Goal: Information Seeking & Learning: Learn about a topic

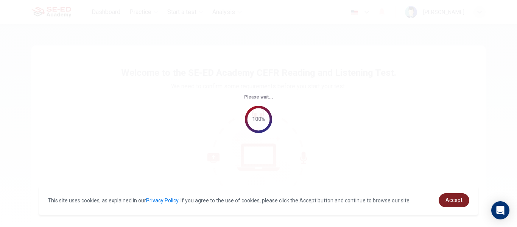
click at [456, 196] on link "Accept" at bounding box center [453, 200] width 31 height 14
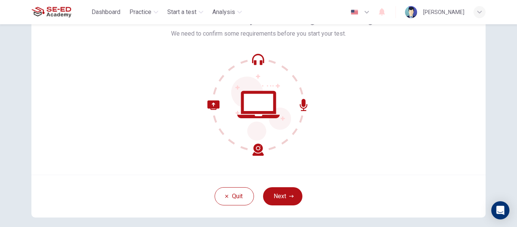
scroll to position [89, 0]
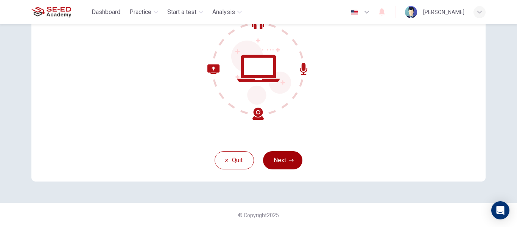
click at [292, 165] on button "Next" at bounding box center [282, 160] width 39 height 18
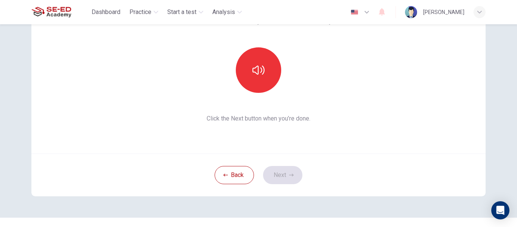
scroll to position [51, 0]
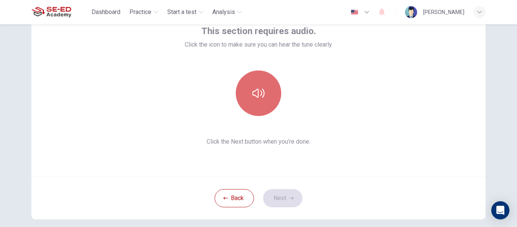
click at [259, 107] on button "button" at bounding box center [258, 92] width 45 height 45
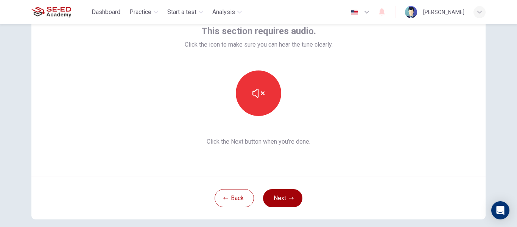
click at [273, 198] on button "Next" at bounding box center [282, 198] width 39 height 18
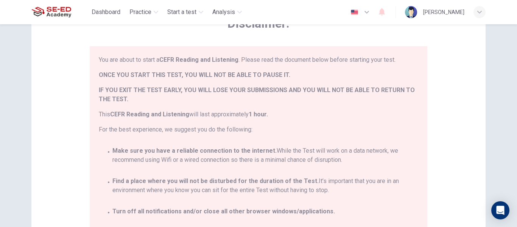
scroll to position [44, 0]
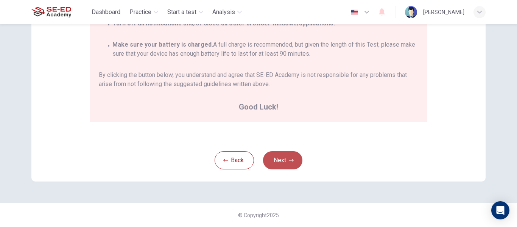
click at [289, 161] on icon "button" at bounding box center [291, 160] width 5 height 5
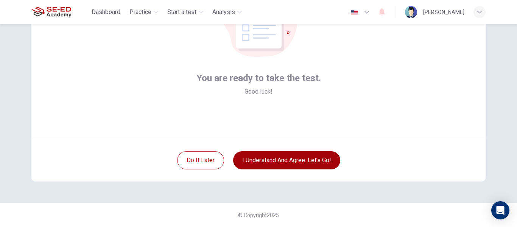
click at [275, 158] on button "I understand and agree. Let’s go!" at bounding box center [286, 160] width 107 height 18
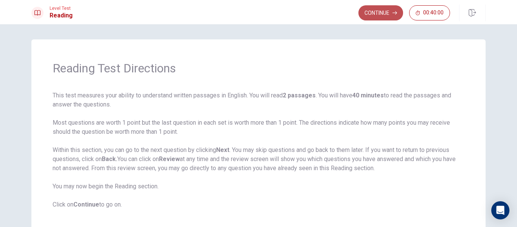
click at [372, 15] on button "Continue" at bounding box center [380, 12] width 45 height 15
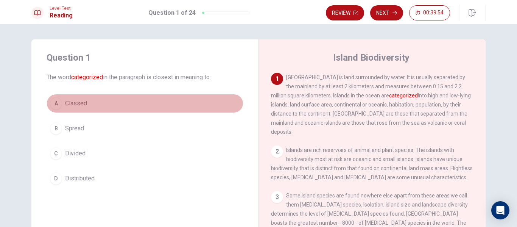
click at [92, 99] on button "A Classed" at bounding box center [145, 103] width 197 height 19
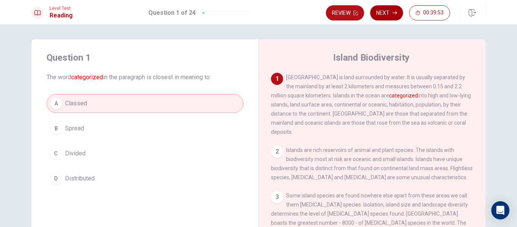
click at [388, 14] on button "Next" at bounding box center [386, 12] width 33 height 15
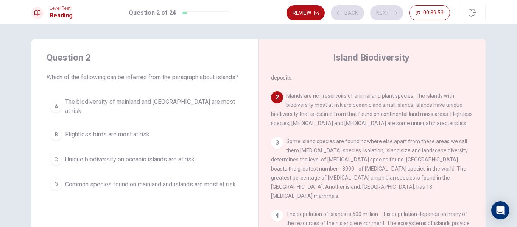
scroll to position [66, 0]
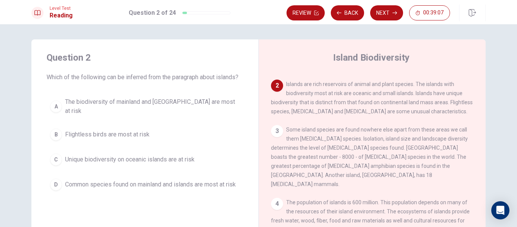
click at [119, 157] on span "Unique biodiversity on oceanic islands are at risk" at bounding box center [129, 159] width 129 height 9
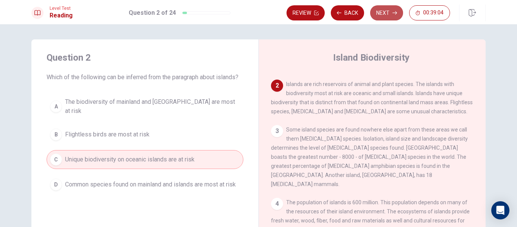
click at [387, 18] on button "Next" at bounding box center [386, 12] width 33 height 15
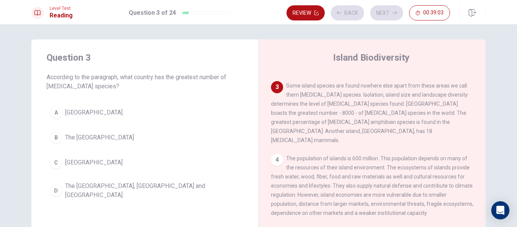
scroll to position [113, 0]
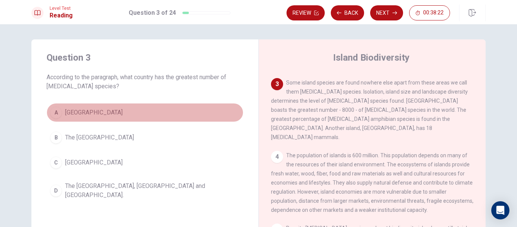
click at [76, 113] on span "[GEOGRAPHIC_DATA]" at bounding box center [93, 112] width 57 height 9
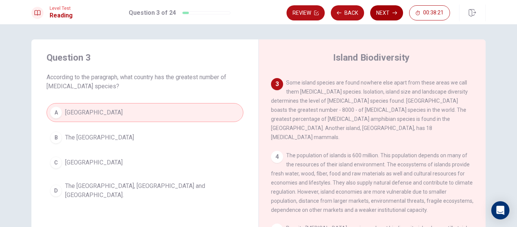
click at [380, 11] on button "Next" at bounding box center [386, 12] width 33 height 15
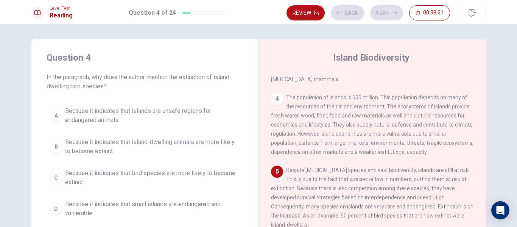
scroll to position [178, 0]
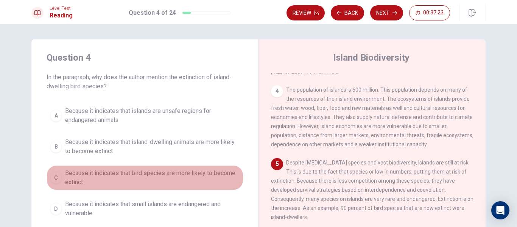
click at [172, 179] on span "Because it indicates that bird species are more likely to become extinct" at bounding box center [152, 177] width 175 height 18
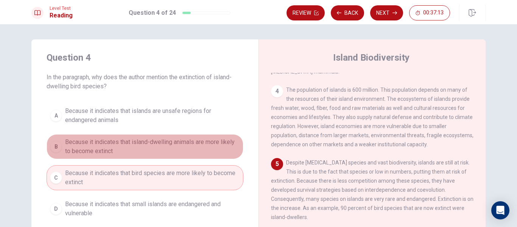
click at [174, 147] on span "Because it indicates that island-dwelling animals are more likely to become ext…" at bounding box center [152, 146] width 175 height 18
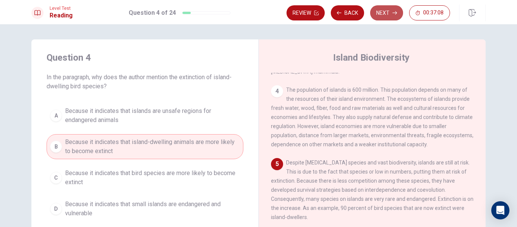
click at [384, 12] on button "Next" at bounding box center [386, 12] width 33 height 15
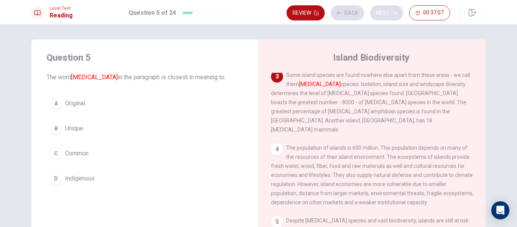
scroll to position [113, 0]
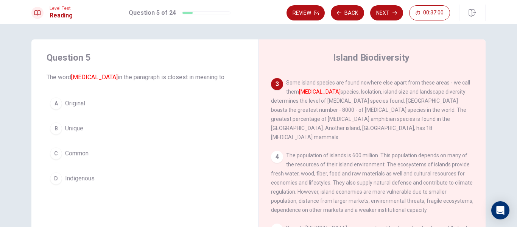
click at [135, 115] on div "A Original B Unique C Common D Indigenous" at bounding box center [145, 141] width 197 height 94
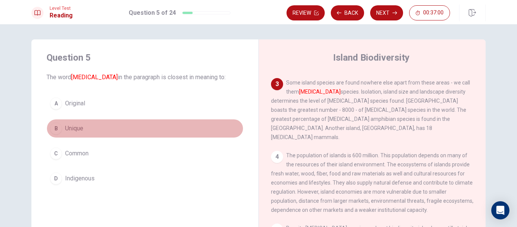
click at [132, 123] on button "B Unique" at bounding box center [145, 128] width 197 height 19
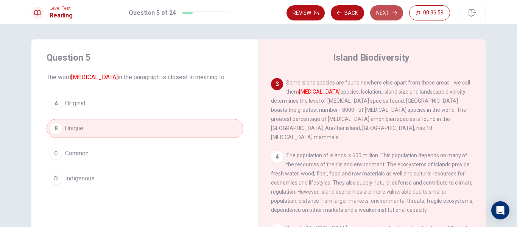
click at [391, 9] on button "Next" at bounding box center [386, 12] width 33 height 15
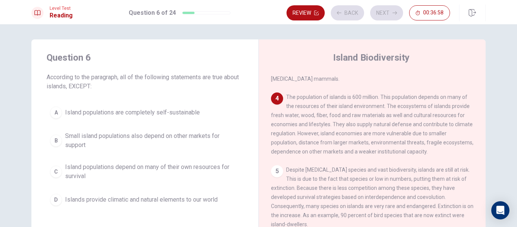
scroll to position [179, 0]
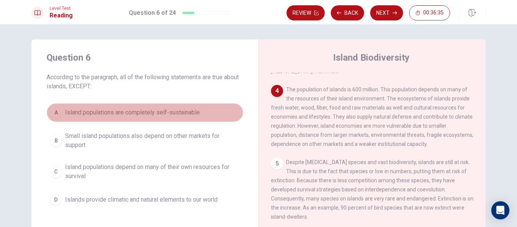
click at [142, 116] on span "Island populations are completely self-sustainable" at bounding box center [132, 112] width 135 height 9
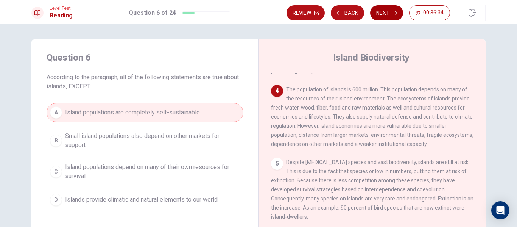
click at [389, 15] on button "Next" at bounding box center [386, 12] width 33 height 15
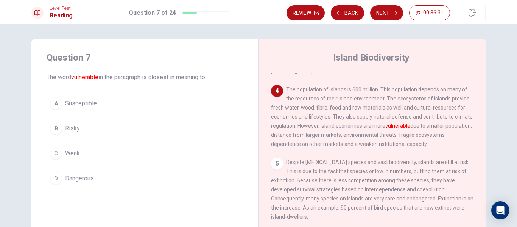
click at [104, 153] on button "C Weak" at bounding box center [145, 153] width 197 height 19
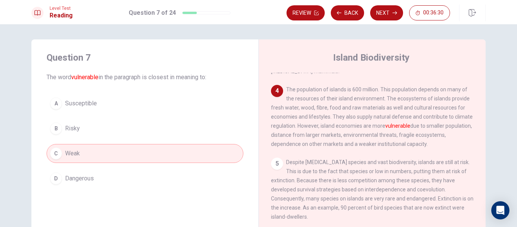
click at [380, 20] on div "Review Back Next 00:36:30" at bounding box center [385, 13] width 199 height 17
click at [380, 17] on button "Next" at bounding box center [386, 12] width 33 height 15
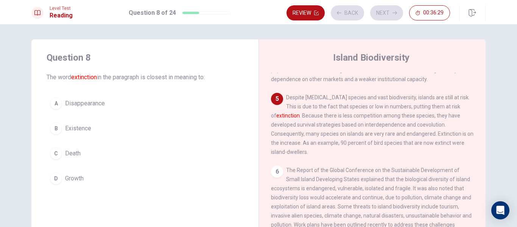
scroll to position [254, 0]
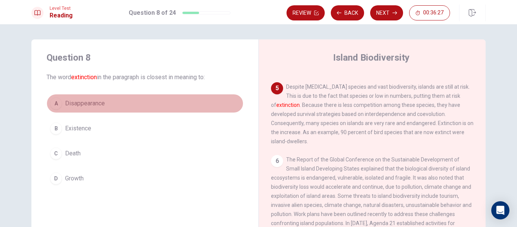
click at [91, 104] on span "Disappearance" at bounding box center [85, 103] width 40 height 9
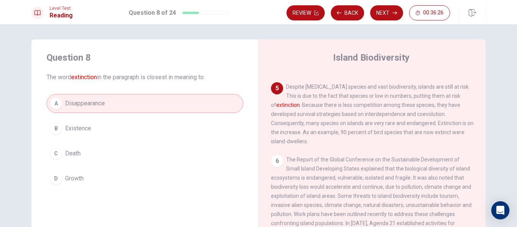
click at [94, 132] on button "B Existence" at bounding box center [145, 128] width 197 height 19
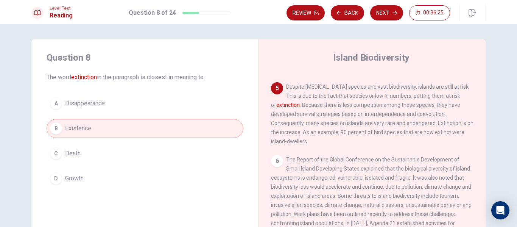
click at [94, 104] on span "Disappearance" at bounding box center [85, 103] width 40 height 9
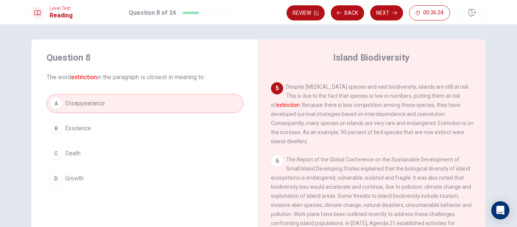
click at [97, 132] on button "B Existence" at bounding box center [145, 128] width 197 height 19
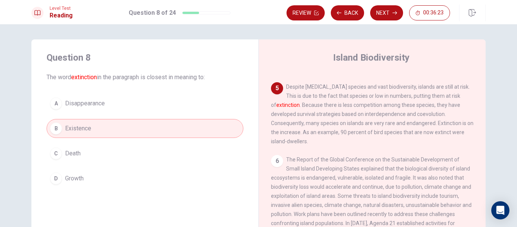
click at [98, 106] on span "Disappearance" at bounding box center [85, 103] width 40 height 9
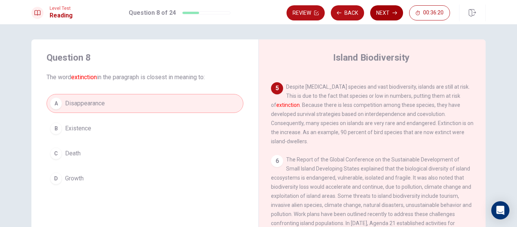
click at [382, 13] on button "Next" at bounding box center [386, 12] width 33 height 15
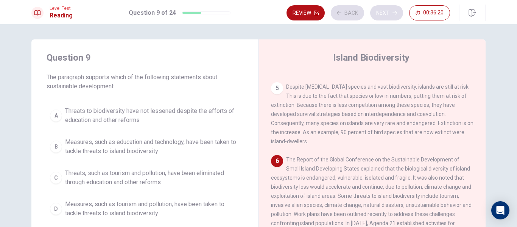
scroll to position [291, 0]
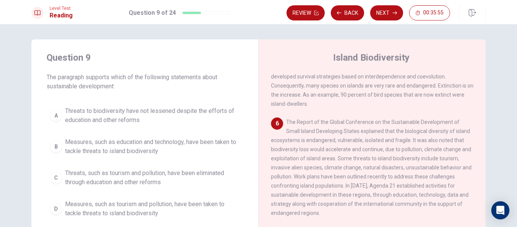
click at [161, 139] on span "Measures, such as education and technology, have been taken to tackle threats t…" at bounding box center [152, 146] width 175 height 18
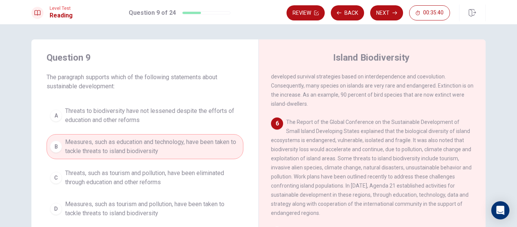
scroll to position [319, 0]
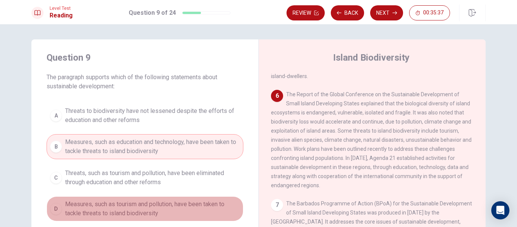
click at [152, 202] on span "Measures, such as tourism and pollution, have been taken to tackle threats to i…" at bounding box center [152, 208] width 175 height 18
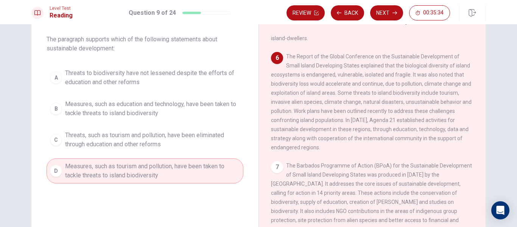
scroll to position [0, 0]
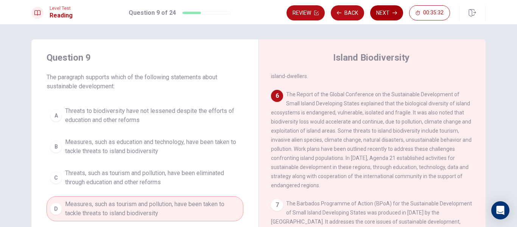
click at [389, 9] on button "Next" at bounding box center [386, 12] width 33 height 15
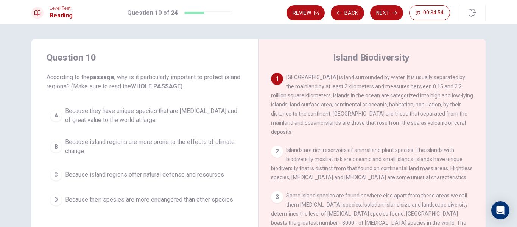
click at [169, 120] on span "Because they have unique species that are [MEDICAL_DATA] and of great value to …" at bounding box center [152, 115] width 175 height 18
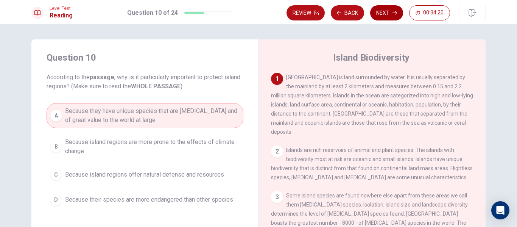
click at [388, 14] on button "Next" at bounding box center [386, 12] width 33 height 15
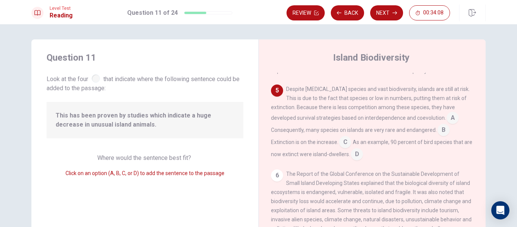
scroll to position [253, 0]
click at [449, 111] on input at bounding box center [452, 117] width 12 height 12
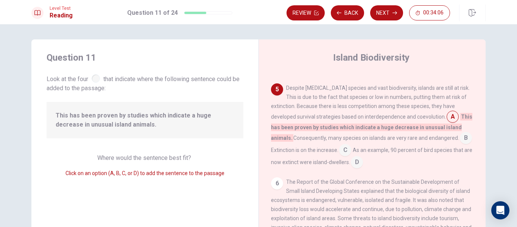
click at [449, 111] on input at bounding box center [452, 117] width 12 height 12
click at [351, 144] on input at bounding box center [345, 150] width 12 height 12
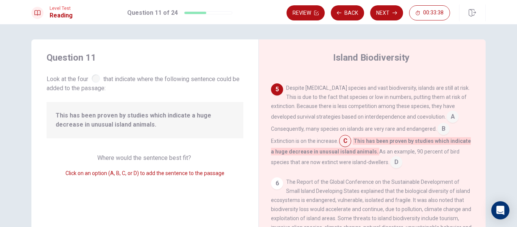
click at [398, 157] on input at bounding box center [396, 163] width 12 height 12
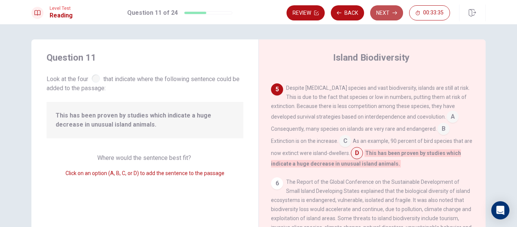
click at [383, 14] on button "Next" at bounding box center [386, 12] width 33 height 15
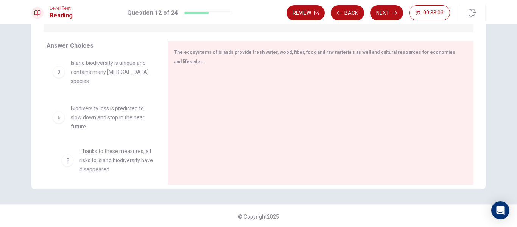
scroll to position [141, 0]
drag, startPoint x: 101, startPoint y: 170, endPoint x: 103, endPoint y: 146, distance: 24.4
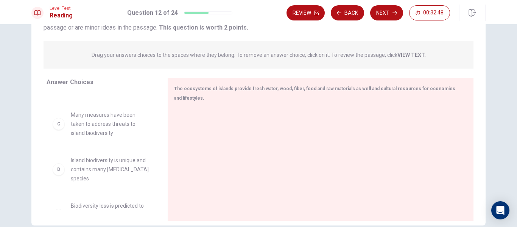
scroll to position [117, 0]
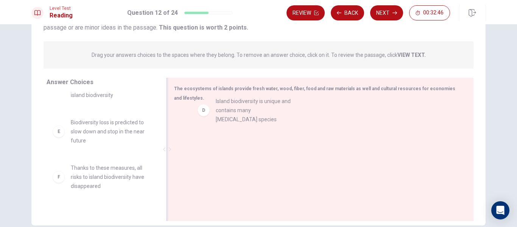
drag, startPoint x: 107, startPoint y: 129, endPoint x: 264, endPoint y: 115, distance: 158.3
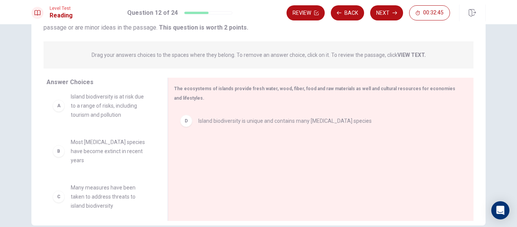
scroll to position [0, 0]
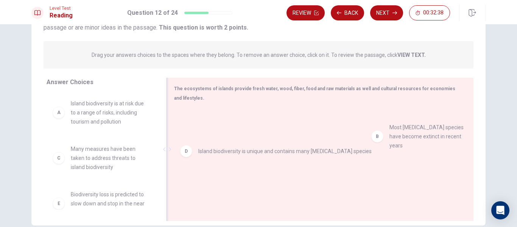
drag, startPoint x: 117, startPoint y: 157, endPoint x: 440, endPoint y: 135, distance: 323.4
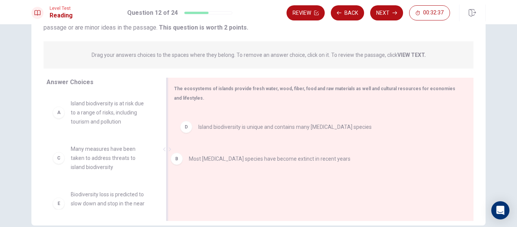
drag, startPoint x: 250, startPoint y: 126, endPoint x: 241, endPoint y: 167, distance: 41.7
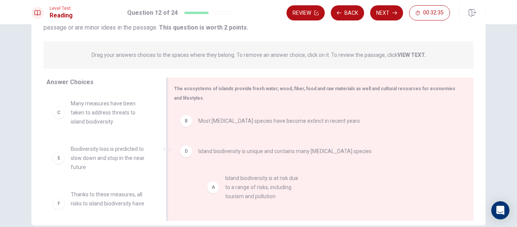
drag, startPoint x: 85, startPoint y: 104, endPoint x: 246, endPoint y: 181, distance: 178.0
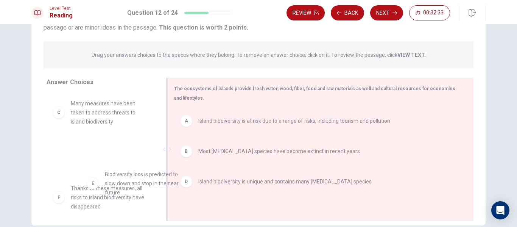
scroll to position [6, 0]
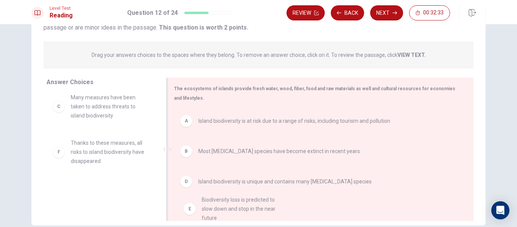
drag, startPoint x: 128, startPoint y: 151, endPoint x: 263, endPoint y: 203, distance: 144.6
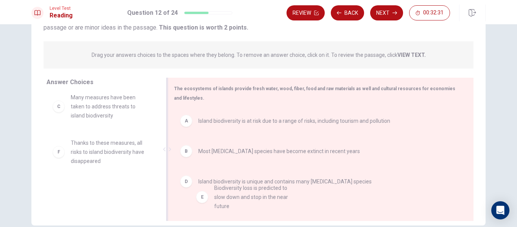
drag, startPoint x: 221, startPoint y: 190, endPoint x: 264, endPoint y: 206, distance: 45.8
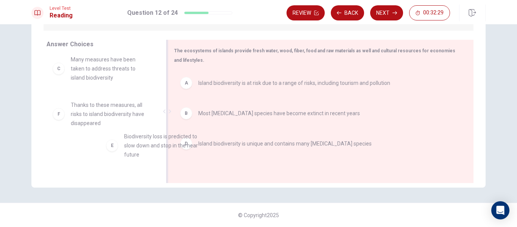
scroll to position [6, 0]
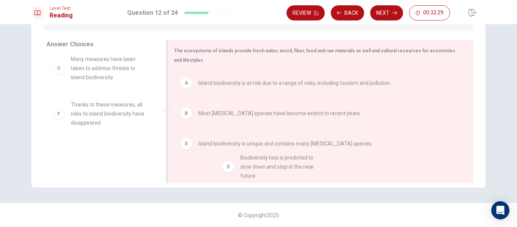
drag, startPoint x: 172, startPoint y: 146, endPoint x: 289, endPoint y: 167, distance: 118.0
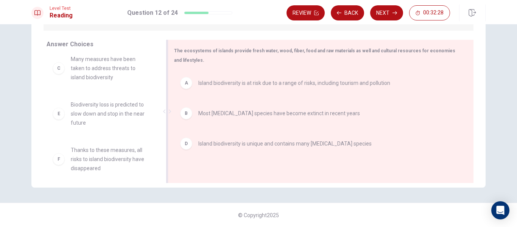
scroll to position [8, 0]
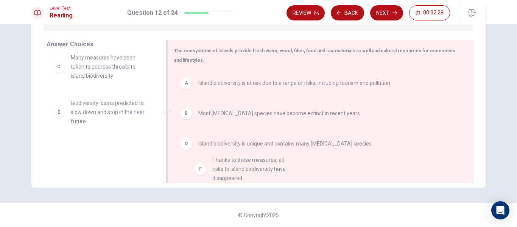
drag, startPoint x: 107, startPoint y: 156, endPoint x: 264, endPoint y: 166, distance: 157.3
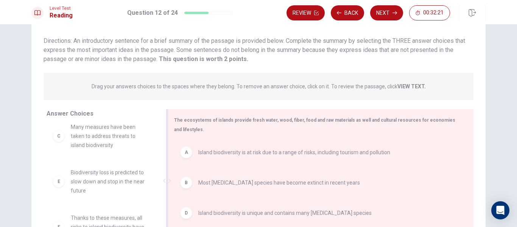
scroll to position [77, 0]
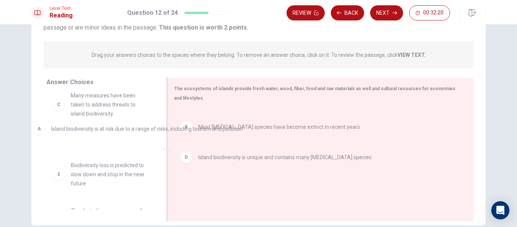
drag, startPoint x: 235, startPoint y: 125, endPoint x: 87, endPoint y: 133, distance: 148.1
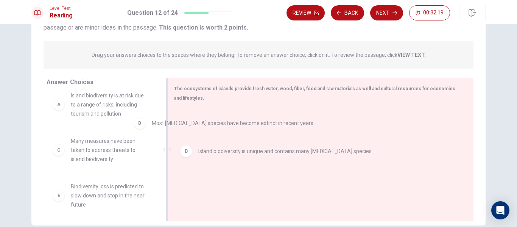
drag, startPoint x: 222, startPoint y: 123, endPoint x: 132, endPoint y: 126, distance: 90.5
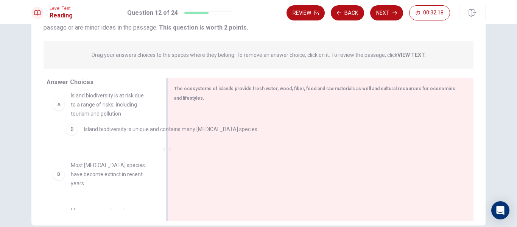
drag, startPoint x: 198, startPoint y: 129, endPoint x: 124, endPoint y: 137, distance: 74.6
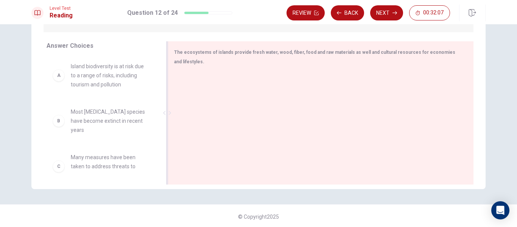
scroll to position [0, 0]
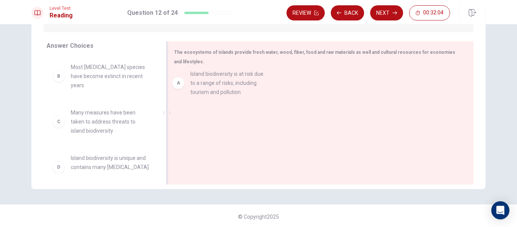
drag, startPoint x: 124, startPoint y: 86, endPoint x: 250, endPoint y: 92, distance: 126.5
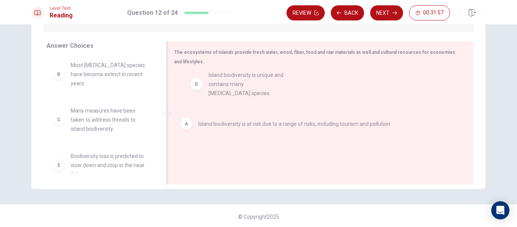
drag, startPoint x: 103, startPoint y: 154, endPoint x: 244, endPoint y: 80, distance: 159.9
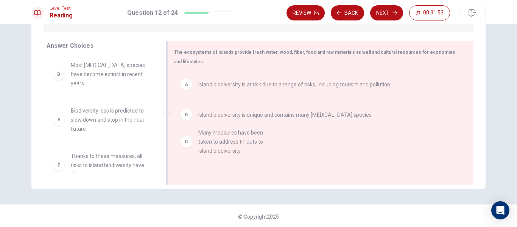
drag, startPoint x: 113, startPoint y: 120, endPoint x: 245, endPoint y: 149, distance: 135.6
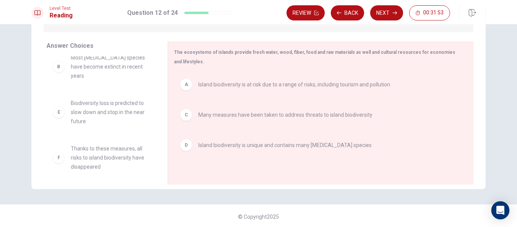
scroll to position [5, 0]
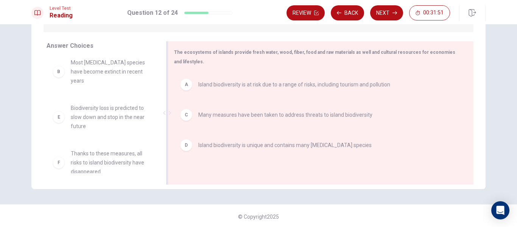
drag, startPoint x: 211, startPoint y: 168, endPoint x: 209, endPoint y: 149, distance: 18.3
click at [210, 149] on div "A Island biodiversity is at risk due to a range of risks, including tourism and…" at bounding box center [317, 122] width 287 height 101
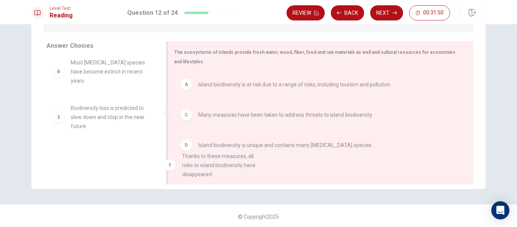
drag, startPoint x: 143, startPoint y: 162, endPoint x: 230, endPoint y: 163, distance: 87.4
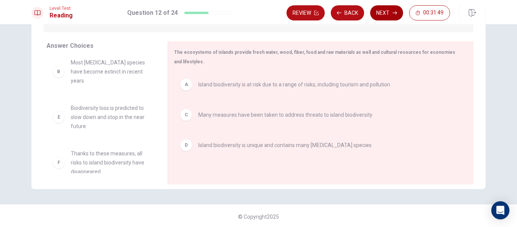
click at [388, 11] on button "Next" at bounding box center [386, 12] width 33 height 15
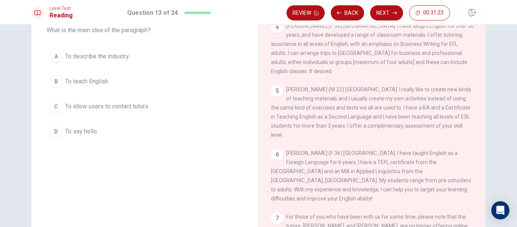
scroll to position [0, 0]
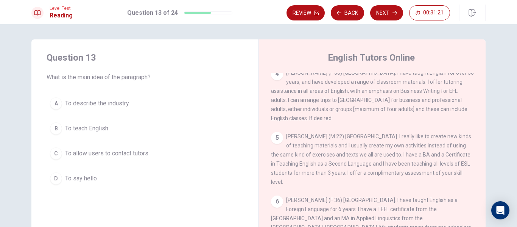
drag, startPoint x: 127, startPoint y: 157, endPoint x: 153, endPoint y: 137, distance: 32.7
click at [127, 157] on span "To allow users to contact tutors" at bounding box center [106, 153] width 83 height 9
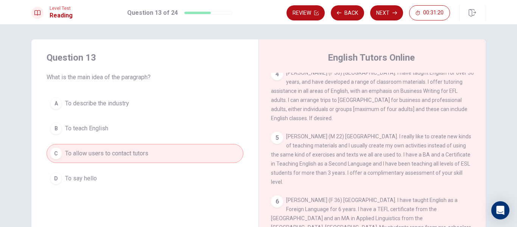
click at [388, 20] on button "Next" at bounding box center [386, 12] width 33 height 15
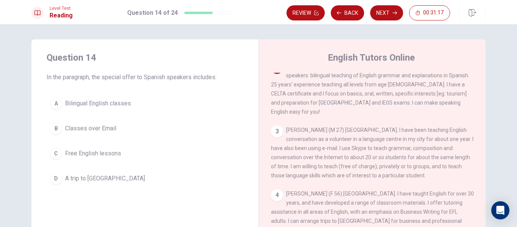
scroll to position [19, 0]
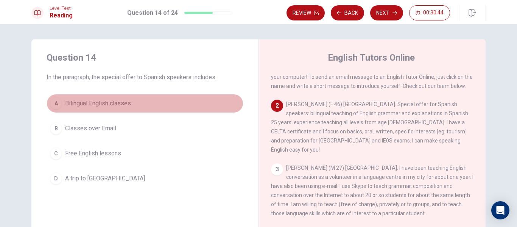
click at [102, 108] on button "A Bilingual English classes" at bounding box center [145, 103] width 197 height 19
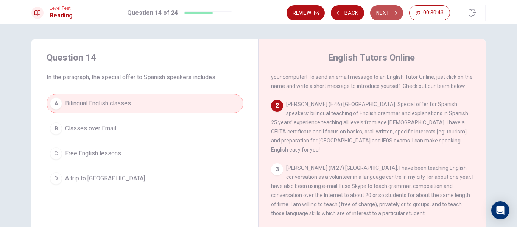
click at [386, 11] on button "Next" at bounding box center [386, 12] width 33 height 15
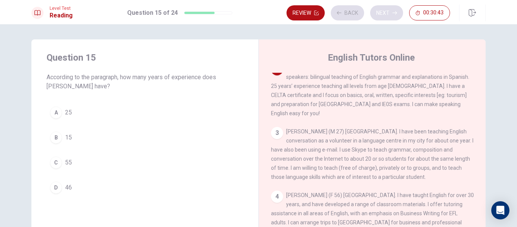
scroll to position [56, 0]
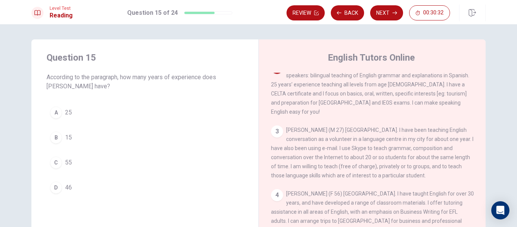
click at [78, 124] on div "A 25 B 15 C 55 D 46" at bounding box center [145, 150] width 197 height 94
click at [80, 113] on button "A 25" at bounding box center [145, 112] width 197 height 19
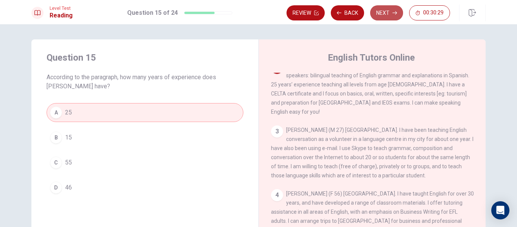
click at [384, 12] on button "Next" at bounding box center [386, 12] width 33 height 15
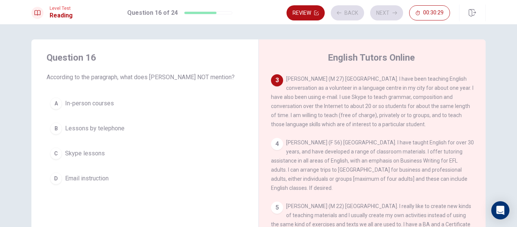
scroll to position [113, 0]
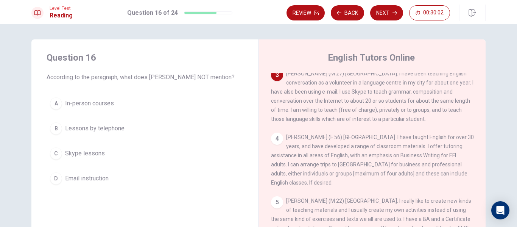
click at [94, 133] on span "Lessons by telephone" at bounding box center [94, 128] width 59 height 9
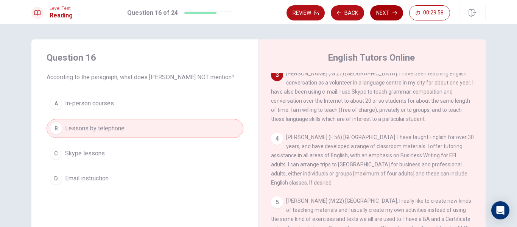
click at [383, 11] on button "Next" at bounding box center [386, 12] width 33 height 15
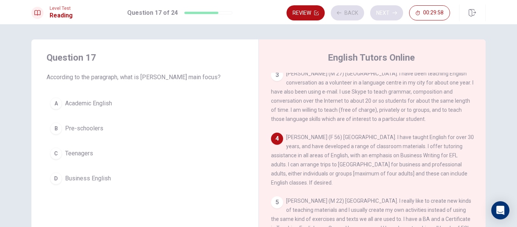
scroll to position [177, 0]
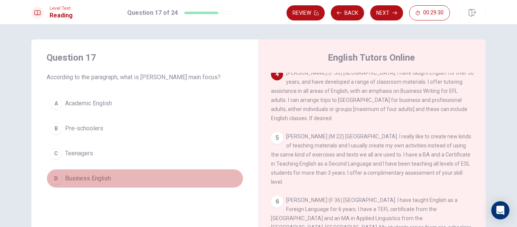
click at [113, 174] on button "D Business English" at bounding box center [145, 178] width 197 height 19
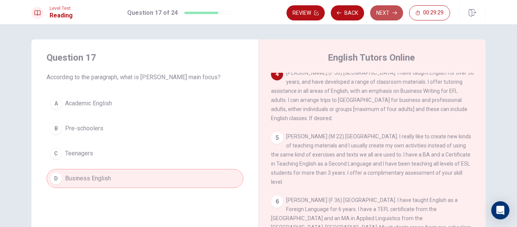
click at [396, 11] on icon "button" at bounding box center [394, 13] width 5 height 5
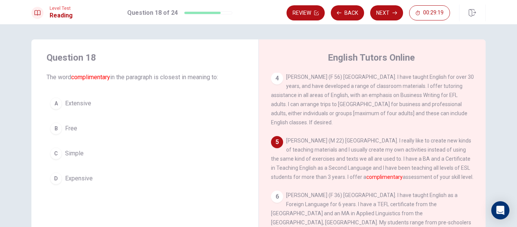
click at [103, 126] on button "B Free" at bounding box center [145, 128] width 197 height 19
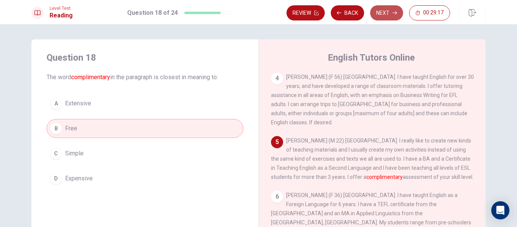
click at [381, 17] on button "Next" at bounding box center [386, 12] width 33 height 15
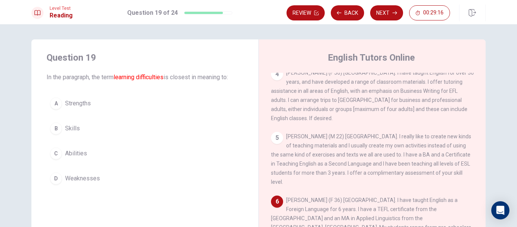
scroll to position [38, 0]
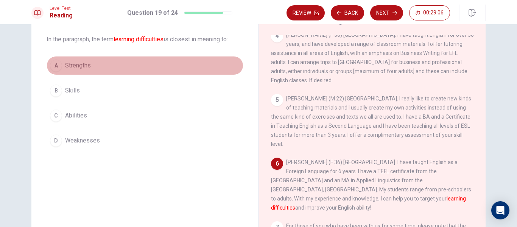
click at [100, 68] on button "A Strengths" at bounding box center [145, 65] width 197 height 19
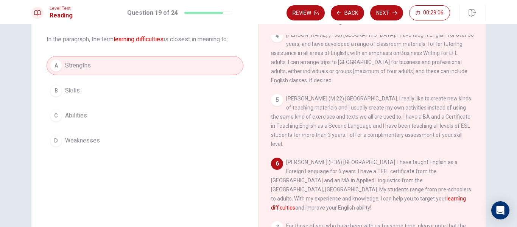
scroll to position [0, 0]
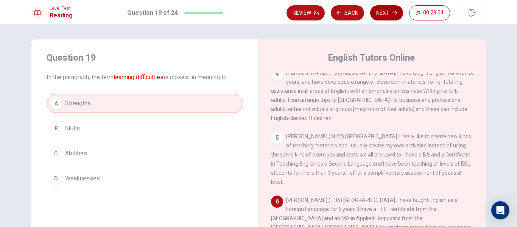
click at [384, 16] on button "Next" at bounding box center [386, 12] width 33 height 15
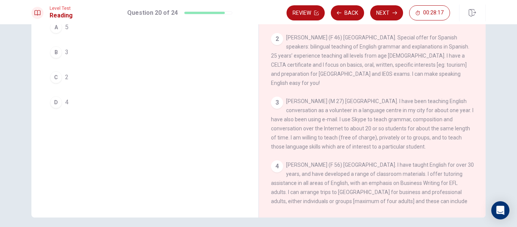
scroll to position [38, 0]
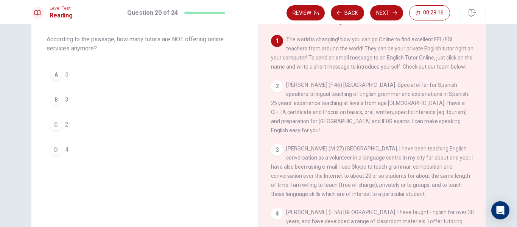
click at [50, 146] on div "D" at bounding box center [56, 149] width 12 height 12
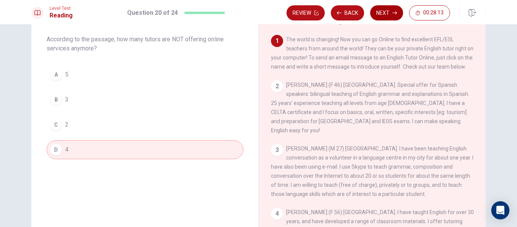
click at [385, 14] on button "Next" at bounding box center [386, 12] width 33 height 15
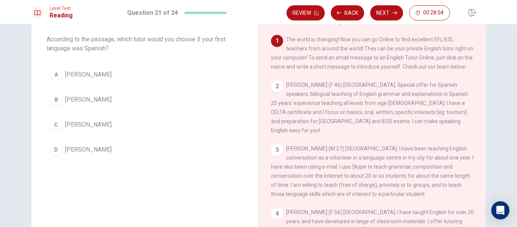
click at [94, 127] on span "[PERSON_NAME]" at bounding box center [88, 124] width 47 height 9
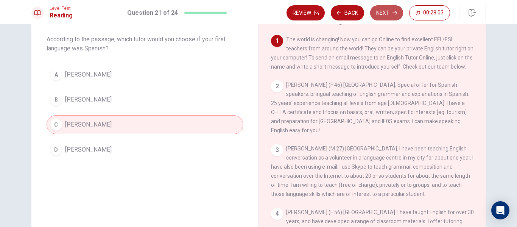
click at [386, 19] on button "Next" at bounding box center [386, 12] width 33 height 15
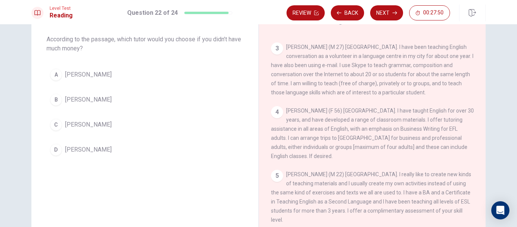
scroll to position [139, 0]
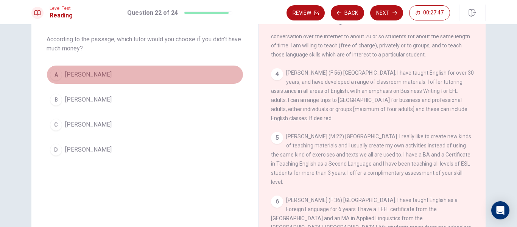
click at [95, 72] on span "[PERSON_NAME]" at bounding box center [88, 74] width 47 height 9
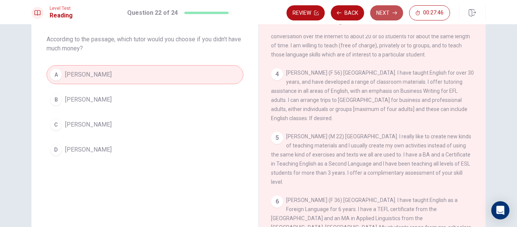
click at [393, 12] on icon "button" at bounding box center [394, 13] width 5 height 5
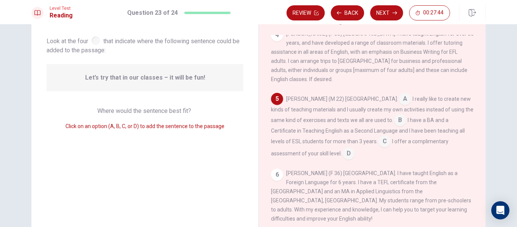
scroll to position [187, 0]
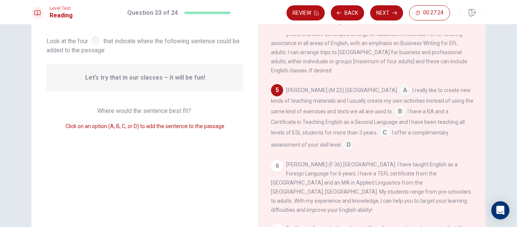
click at [342, 151] on input at bounding box center [348, 145] width 12 height 12
click at [394, 118] on input at bounding box center [400, 112] width 12 height 12
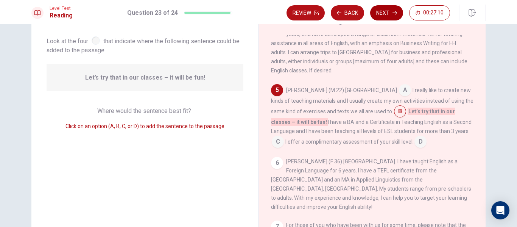
click at [391, 15] on button "Next" at bounding box center [386, 12] width 33 height 15
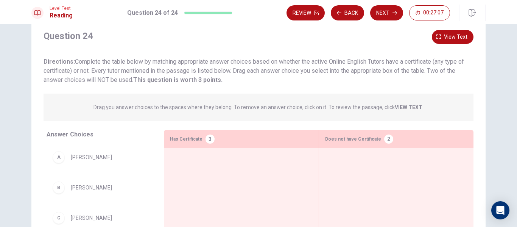
scroll to position [39, 0]
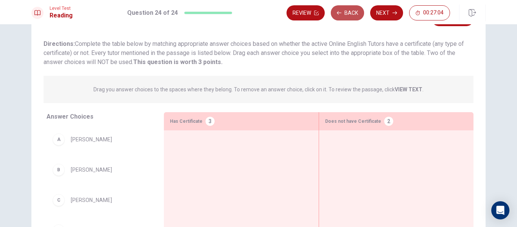
click at [356, 11] on button "Back" at bounding box center [347, 12] width 33 height 15
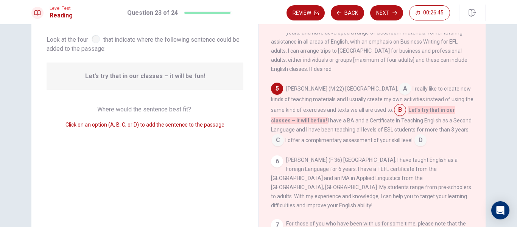
scroll to position [77, 0]
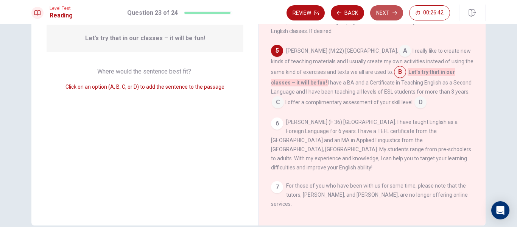
click at [386, 12] on button "Next" at bounding box center [386, 12] width 33 height 15
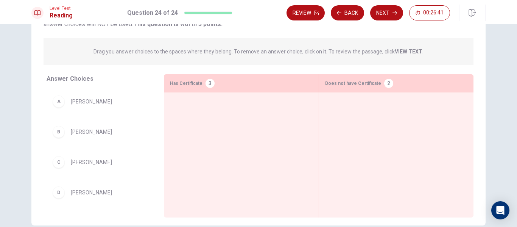
scroll to position [38, 0]
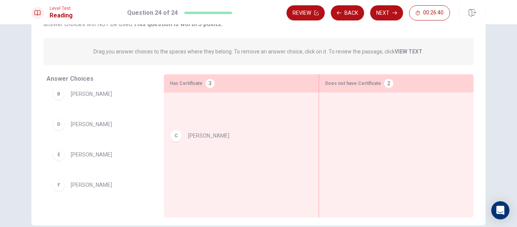
drag, startPoint x: 105, startPoint y: 130, endPoint x: 242, endPoint y: 137, distance: 137.9
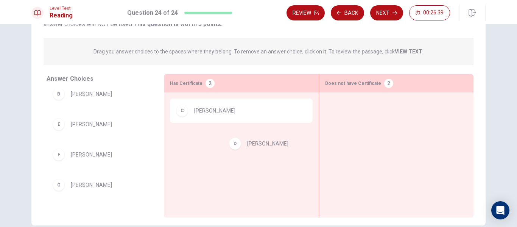
drag, startPoint x: 79, startPoint y: 129, endPoint x: 252, endPoint y: 148, distance: 173.5
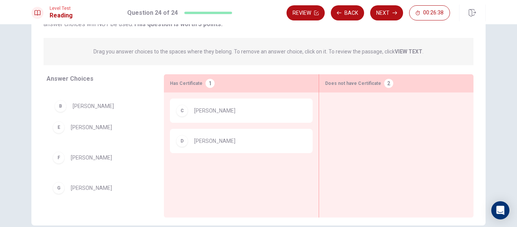
scroll to position [27, 0]
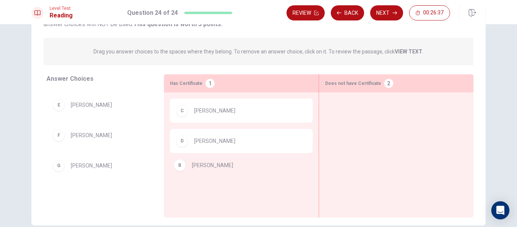
drag, startPoint x: 87, startPoint y: 93, endPoint x: 211, endPoint y: 158, distance: 140.1
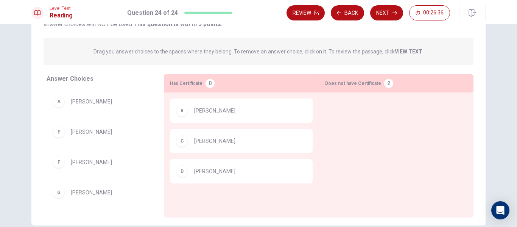
scroll to position [0, 0]
drag, startPoint x: 110, startPoint y: 111, endPoint x: 397, endPoint y: 118, distance: 286.8
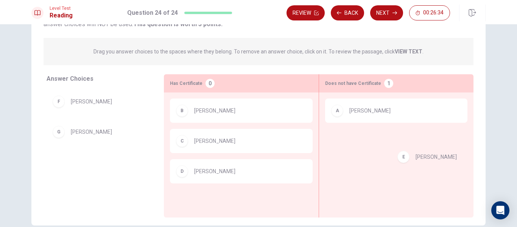
drag, startPoint x: 90, startPoint y: 101, endPoint x: 447, endPoint y: 155, distance: 361.2
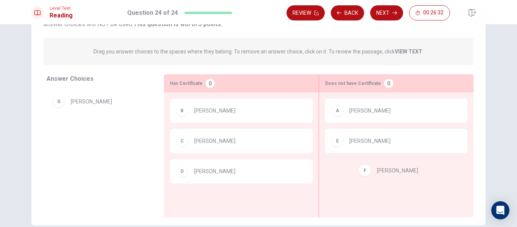
drag, startPoint x: 72, startPoint y: 108, endPoint x: 380, endPoint y: 177, distance: 315.5
click at [344, 15] on button "Back" at bounding box center [347, 12] width 33 height 15
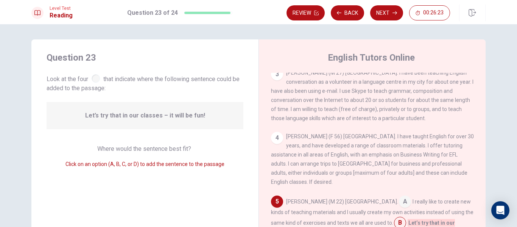
scroll to position [187, 0]
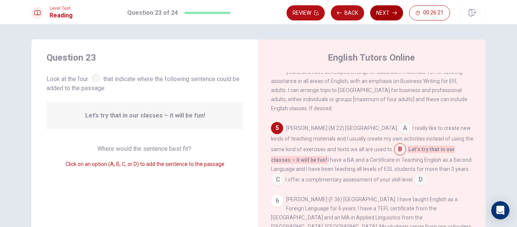
click at [385, 12] on button "Next" at bounding box center [386, 12] width 33 height 15
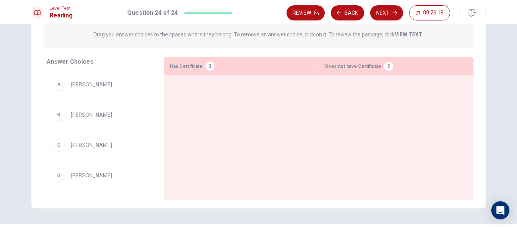
scroll to position [77, 0]
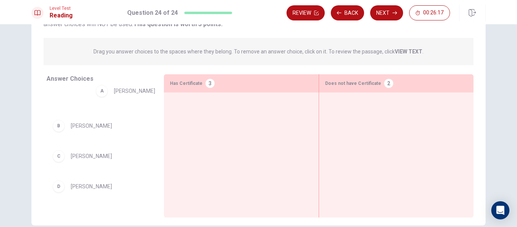
drag, startPoint x: 101, startPoint y: 107, endPoint x: 123, endPoint y: 89, distance: 28.2
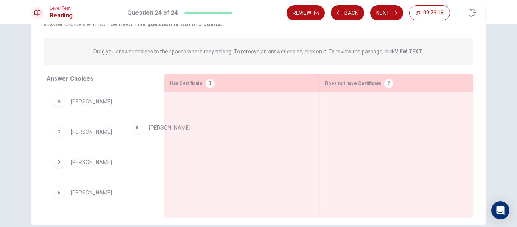
drag, startPoint x: 103, startPoint y: 124, endPoint x: 229, endPoint y: 118, distance: 126.1
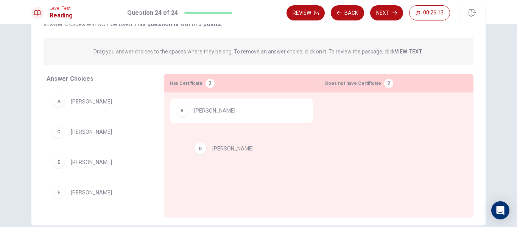
drag, startPoint x: 99, startPoint y: 161, endPoint x: 249, endPoint y: 148, distance: 150.4
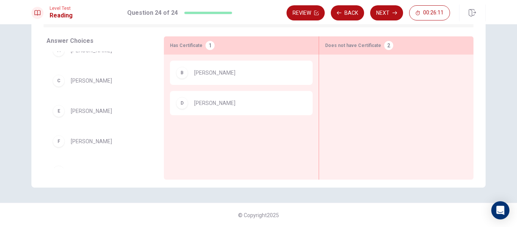
scroll to position [0, 0]
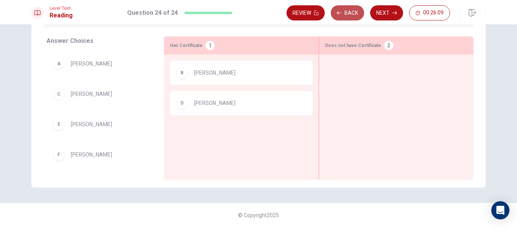
click at [349, 12] on button "Back" at bounding box center [347, 12] width 33 height 15
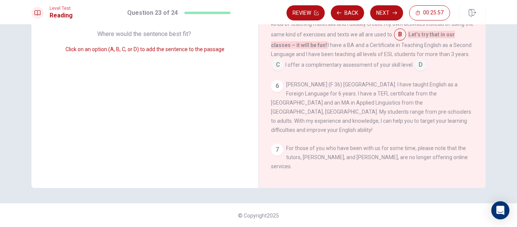
scroll to position [115, 0]
click at [374, 9] on button "Next" at bounding box center [386, 12] width 33 height 15
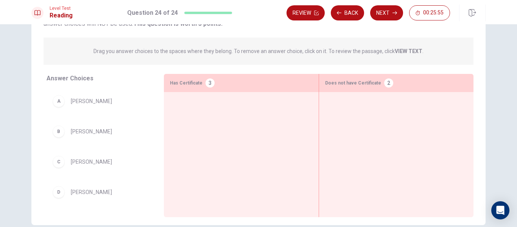
scroll to position [77, 0]
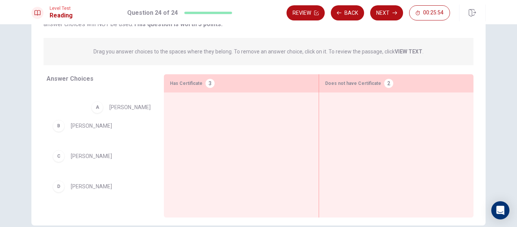
drag, startPoint x: 98, startPoint y: 104, endPoint x: 274, endPoint y: 117, distance: 177.1
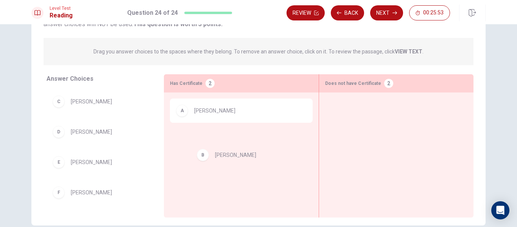
drag, startPoint x: 97, startPoint y: 106, endPoint x: 249, endPoint y: 163, distance: 162.0
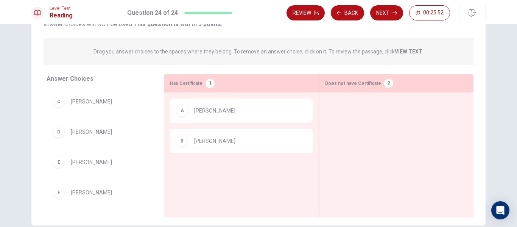
scroll to position [29, 0]
drag, startPoint x: 174, startPoint y: 175, endPoint x: 219, endPoint y: 166, distance: 46.6
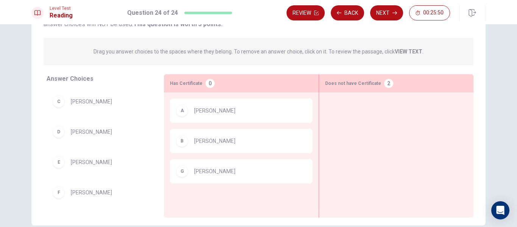
scroll to position [0, 0]
drag, startPoint x: 109, startPoint y: 136, endPoint x: 234, endPoint y: 205, distance: 142.7
drag, startPoint x: 91, startPoint y: 140, endPoint x: 241, endPoint y: 117, distance: 152.2
click at [351, 19] on button "Back" at bounding box center [347, 12] width 33 height 15
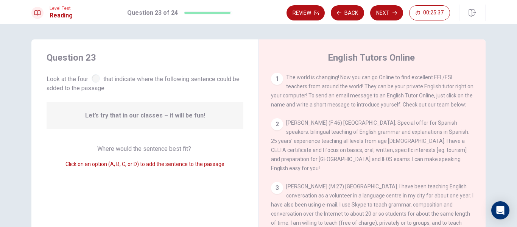
scroll to position [76, 0]
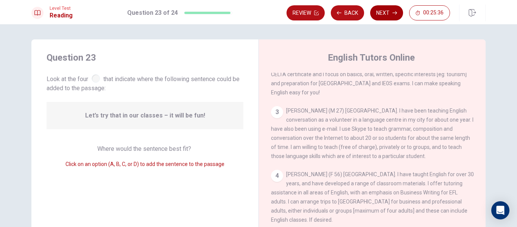
click at [385, 9] on button "Next" at bounding box center [386, 12] width 33 height 15
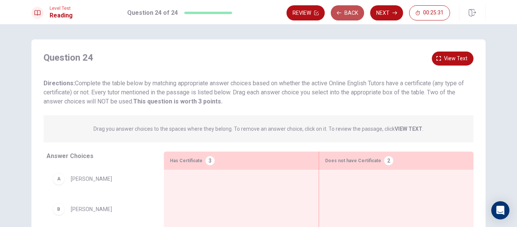
click at [348, 12] on button "Back" at bounding box center [347, 12] width 33 height 15
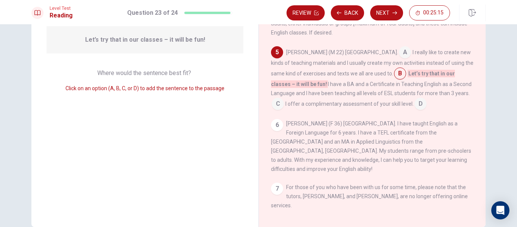
scroll to position [113, 0]
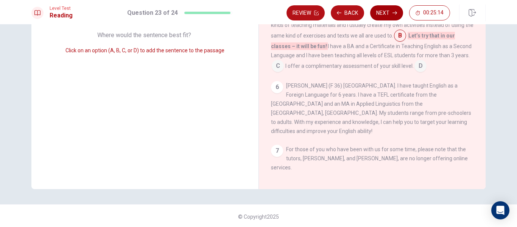
click at [373, 14] on button "Next" at bounding box center [386, 12] width 33 height 15
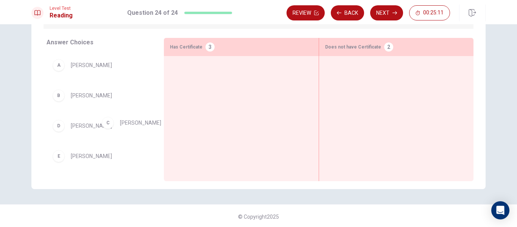
drag, startPoint x: 86, startPoint y: 129, endPoint x: 242, endPoint y: 117, distance: 156.7
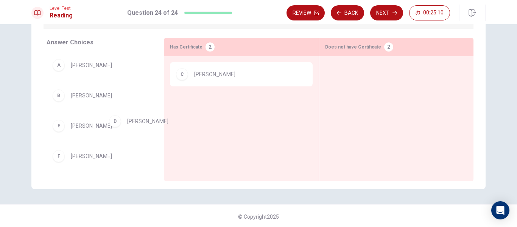
drag, startPoint x: 106, startPoint y: 129, endPoint x: 243, endPoint y: 115, distance: 138.3
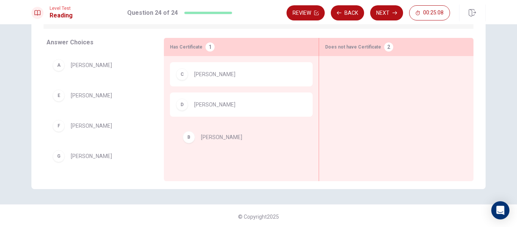
drag, startPoint x: 90, startPoint y: 103, endPoint x: 225, endPoint y: 146, distance: 141.5
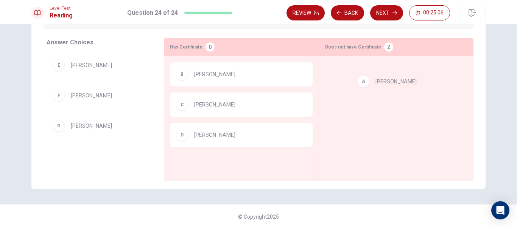
drag, startPoint x: 154, startPoint y: 68, endPoint x: 438, endPoint y: 84, distance: 285.3
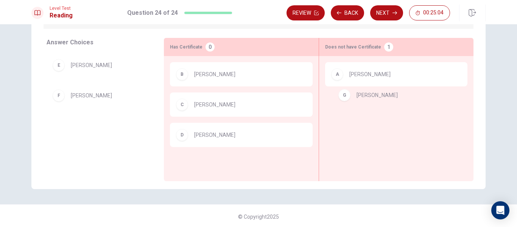
drag, startPoint x: 93, startPoint y: 132, endPoint x: 389, endPoint y: 104, distance: 296.8
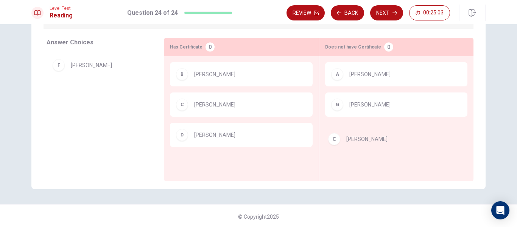
drag, startPoint x: 110, startPoint y: 68, endPoint x: 406, endPoint y: 149, distance: 307.4
click at [387, 9] on button "Next" at bounding box center [386, 12] width 33 height 15
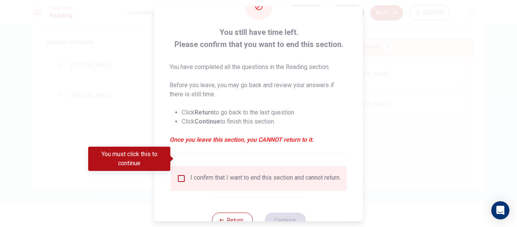
scroll to position [56, 0]
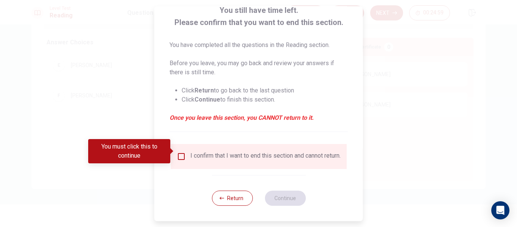
click at [181, 152] on input "You must click this to continue" at bounding box center [181, 156] width 9 height 9
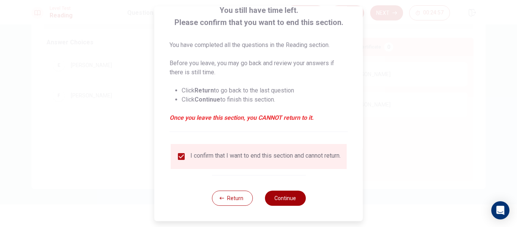
click at [285, 199] on button "Continue" at bounding box center [284, 197] width 41 height 15
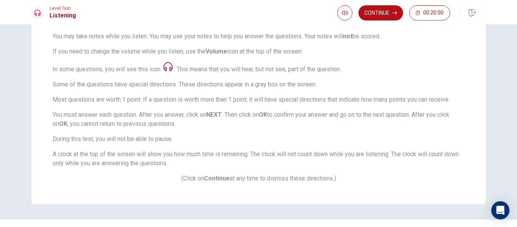
click at [375, 11] on button "Continue" at bounding box center [380, 12] width 45 height 15
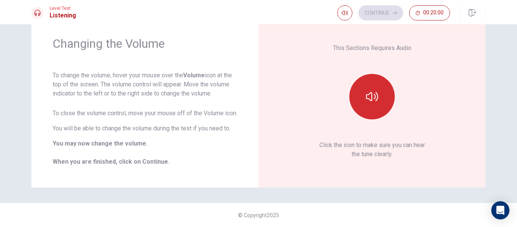
click at [372, 82] on button "button" at bounding box center [371, 96] width 45 height 45
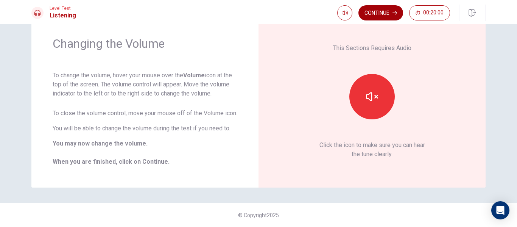
click at [387, 16] on button "Continue" at bounding box center [380, 12] width 45 height 15
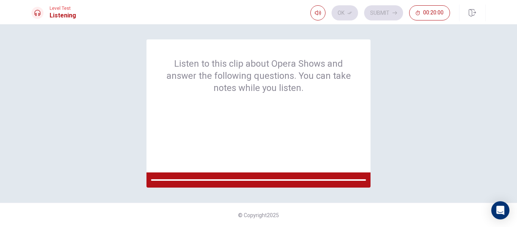
scroll to position [0, 0]
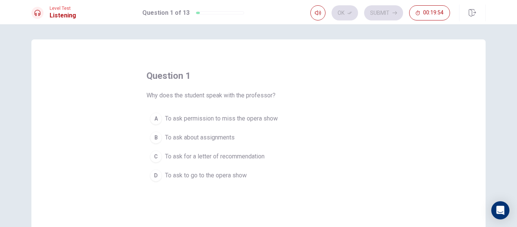
click at [210, 178] on span "To ask to go to the opera show" at bounding box center [206, 175] width 82 height 9
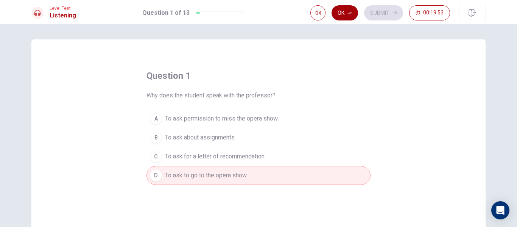
click at [349, 12] on icon "button" at bounding box center [349, 13] width 5 height 5
click at [391, 12] on button "Submit" at bounding box center [383, 12] width 39 height 15
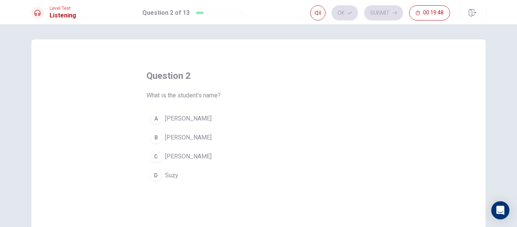
click at [178, 138] on span "[PERSON_NAME]" at bounding box center [188, 137] width 47 height 9
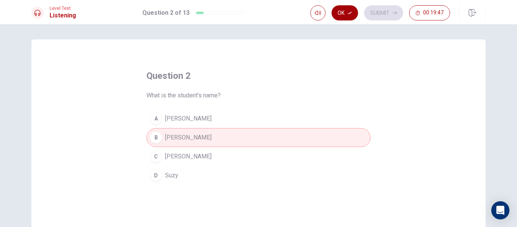
click at [345, 13] on button "Ok" at bounding box center [344, 12] width 26 height 15
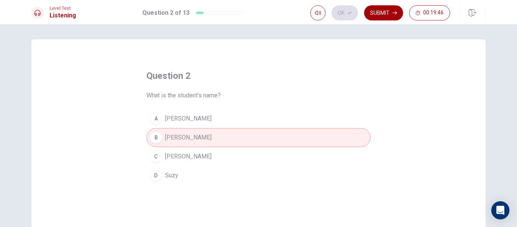
click at [376, 14] on button "Submit" at bounding box center [383, 12] width 39 height 15
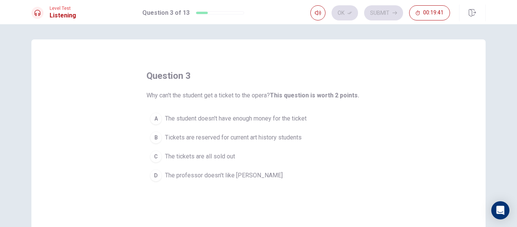
click at [228, 139] on span "Tickets are reserved for current art history students" at bounding box center [233, 137] width 137 height 9
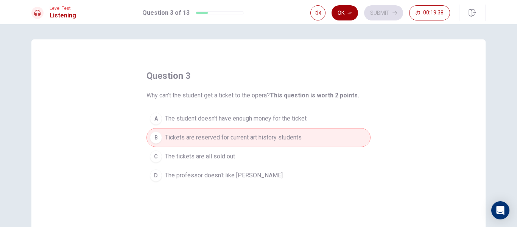
click at [345, 12] on button "Ok" at bounding box center [344, 12] width 26 height 15
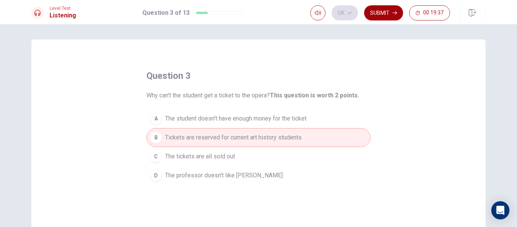
click at [376, 12] on button "Submit" at bounding box center [383, 12] width 39 height 15
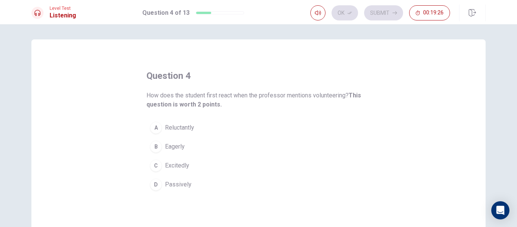
click at [194, 129] on button "A Reluctantly" at bounding box center [258, 127] width 224 height 19
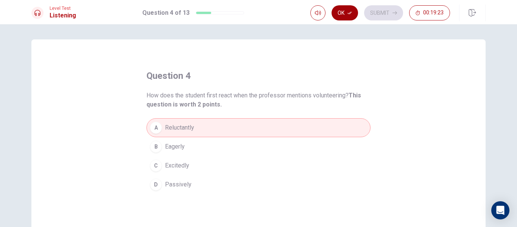
click at [345, 11] on button "Ok" at bounding box center [344, 12] width 26 height 15
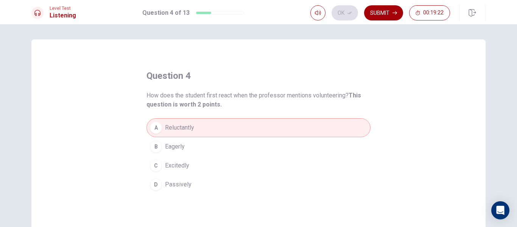
click at [395, 12] on icon "button" at bounding box center [394, 13] width 5 height 5
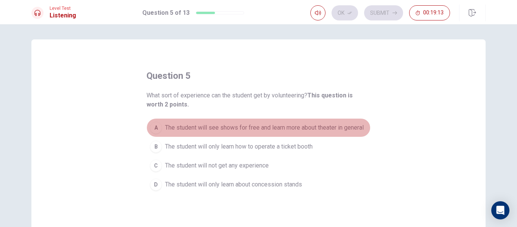
click at [292, 125] on span "The student will see shows for free and learn more about theater in general" at bounding box center [264, 127] width 199 height 9
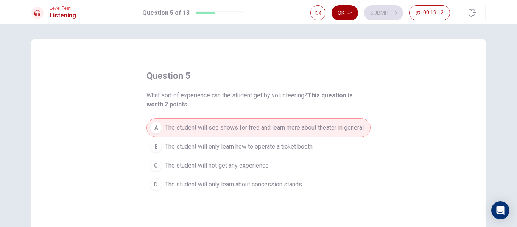
click at [346, 14] on button "Ok" at bounding box center [344, 12] width 26 height 15
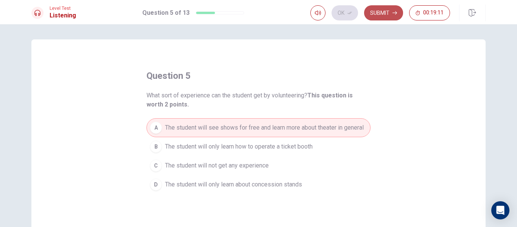
click at [386, 12] on button "Submit" at bounding box center [383, 12] width 39 height 15
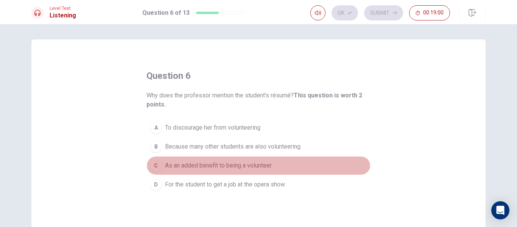
click at [227, 168] on span "As an added benefit to being a volunteer" at bounding box center [218, 165] width 107 height 9
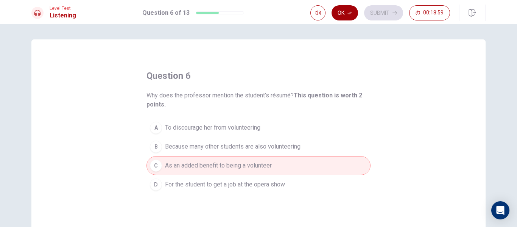
click at [343, 17] on button "Ok" at bounding box center [344, 12] width 26 height 15
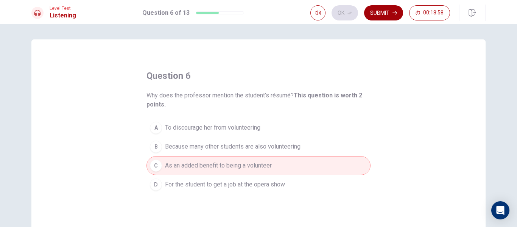
click at [377, 14] on button "Submit" at bounding box center [383, 12] width 39 height 15
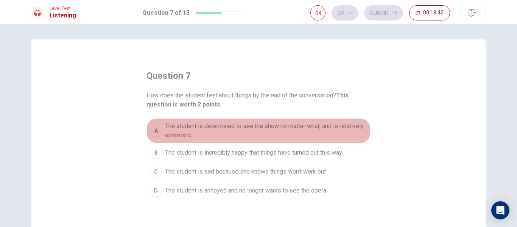
click at [273, 128] on span "The student is determined to see the show no matter what, and is relatively opt…" at bounding box center [266, 130] width 202 height 18
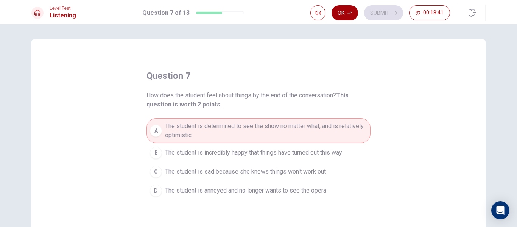
click at [342, 16] on button "Ok" at bounding box center [344, 12] width 26 height 15
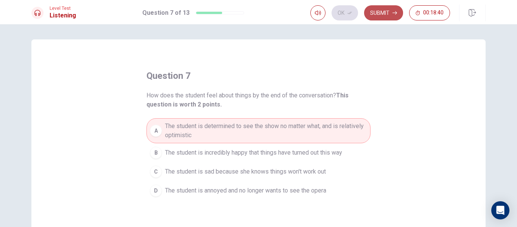
click at [373, 13] on button "Submit" at bounding box center [383, 12] width 39 height 15
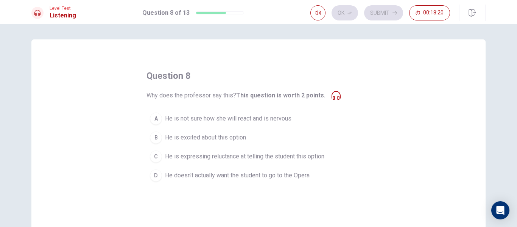
click at [334, 93] on icon at bounding box center [335, 95] width 9 height 9
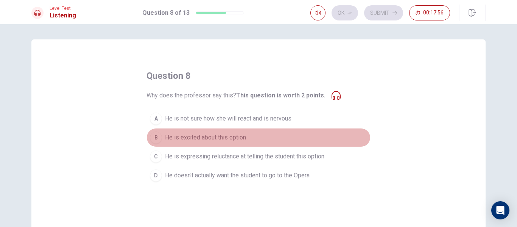
click at [221, 137] on span "He is excited about this option" at bounding box center [205, 137] width 81 height 9
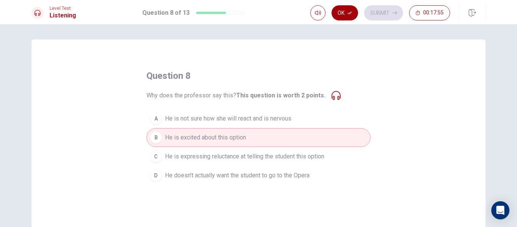
click at [354, 17] on button "Ok" at bounding box center [344, 12] width 26 height 15
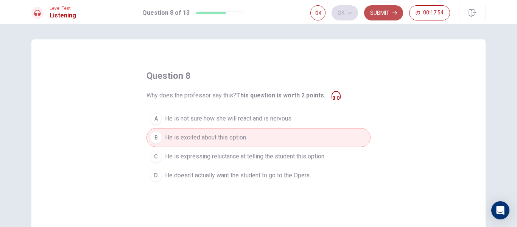
click at [382, 12] on button "Submit" at bounding box center [383, 12] width 39 height 15
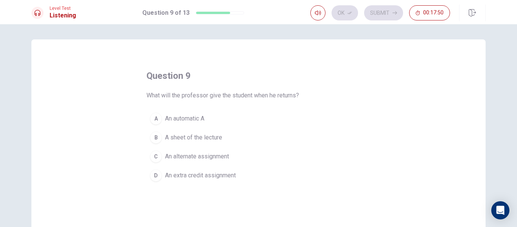
click at [203, 132] on button "B A sheet of the lecture" at bounding box center [258, 137] width 224 height 19
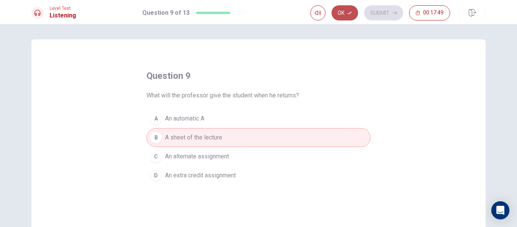
click at [348, 15] on button "Ok" at bounding box center [344, 12] width 26 height 15
click at [390, 8] on button "Submit" at bounding box center [383, 12] width 39 height 15
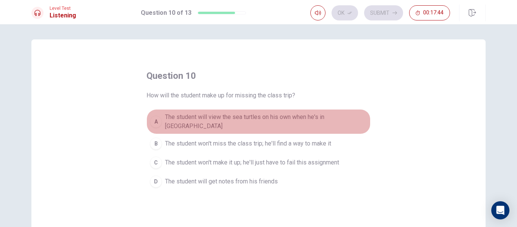
click at [228, 120] on span "The student will view the sea turtles on his own when he's in [GEOGRAPHIC_DATA]" at bounding box center [266, 121] width 202 height 18
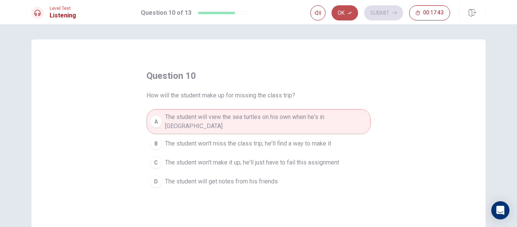
click at [346, 11] on button "Ok" at bounding box center [344, 12] width 26 height 15
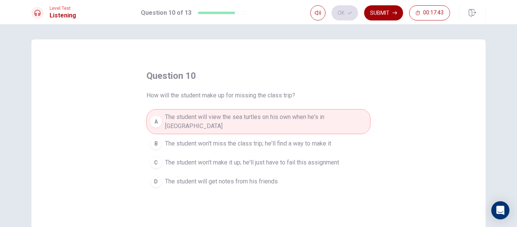
click at [377, 13] on button "Submit" at bounding box center [383, 12] width 39 height 15
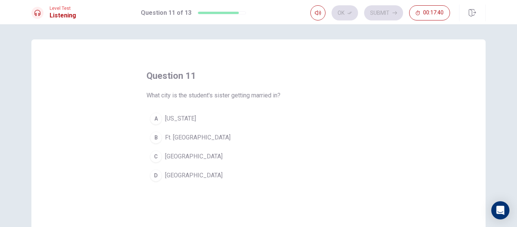
click at [183, 152] on button "C Boston" at bounding box center [258, 156] width 224 height 19
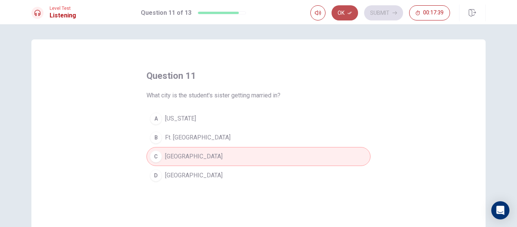
click at [352, 14] on button "Ok" at bounding box center [344, 12] width 26 height 15
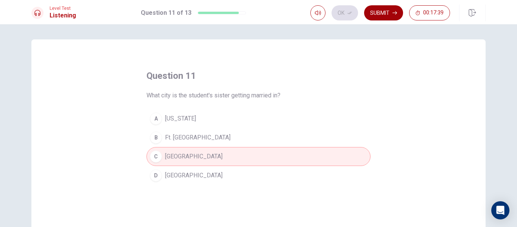
click at [388, 14] on button "Submit" at bounding box center [383, 12] width 39 height 15
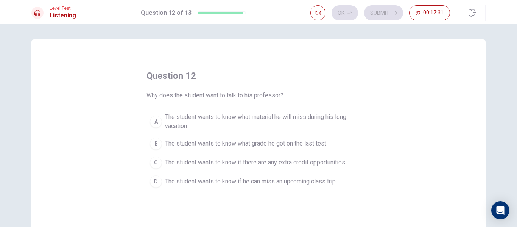
click at [262, 186] on button "D The student wants to know if he can miss an upcoming class trip" at bounding box center [258, 181] width 224 height 19
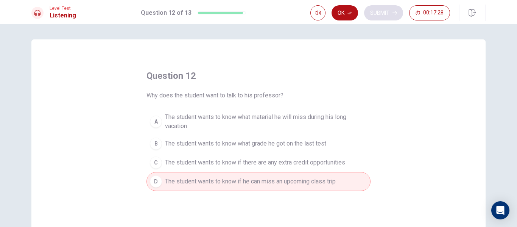
drag, startPoint x: 345, startPoint y: 15, endPoint x: 365, endPoint y: 14, distance: 19.3
click at [345, 15] on button "Ok" at bounding box center [344, 12] width 26 height 15
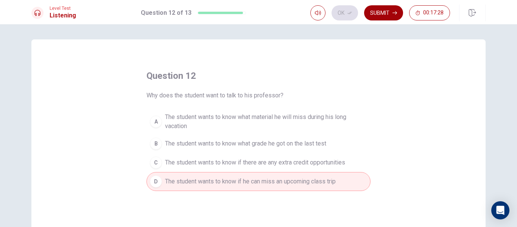
click at [384, 9] on button "Submit" at bounding box center [383, 12] width 39 height 15
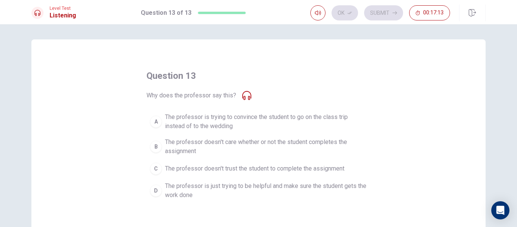
click at [228, 191] on span "The professor is just trying to be helpful and make sure the student gets the w…" at bounding box center [266, 190] width 202 height 18
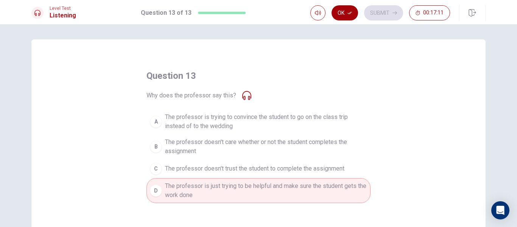
click at [350, 17] on button "Ok" at bounding box center [344, 12] width 26 height 15
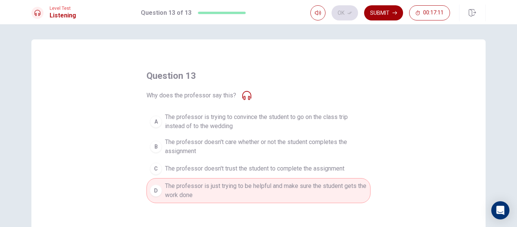
click at [373, 11] on button "Submit" at bounding box center [383, 12] width 39 height 15
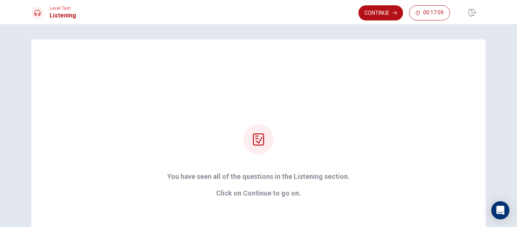
click at [392, 2] on div "Level Test Listening Continue 00:17:09" at bounding box center [258, 12] width 517 height 24
click at [374, 20] on div "Continue 00:17:09" at bounding box center [421, 13] width 127 height 17
click at [374, 15] on button "Continue" at bounding box center [380, 12] width 45 height 15
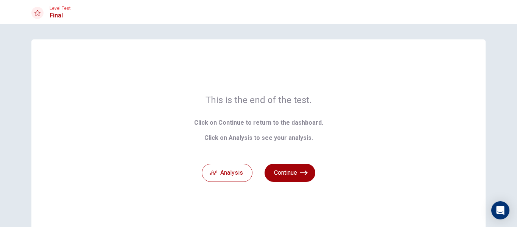
click at [291, 178] on button "Continue" at bounding box center [289, 172] width 51 height 18
